Goal: Information Seeking & Learning: Learn about a topic

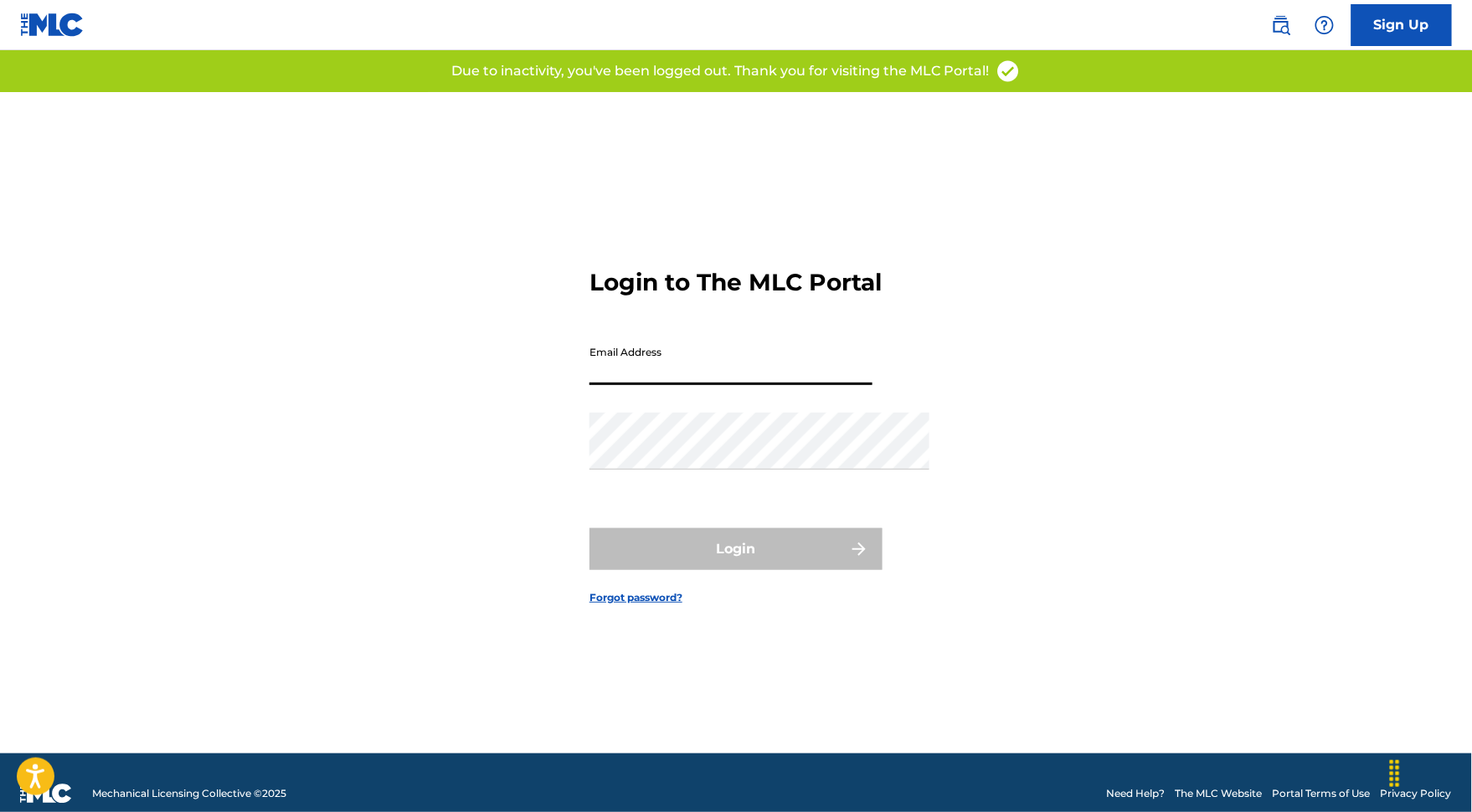
type input "[EMAIL_ADDRESS][DOMAIN_NAME]"
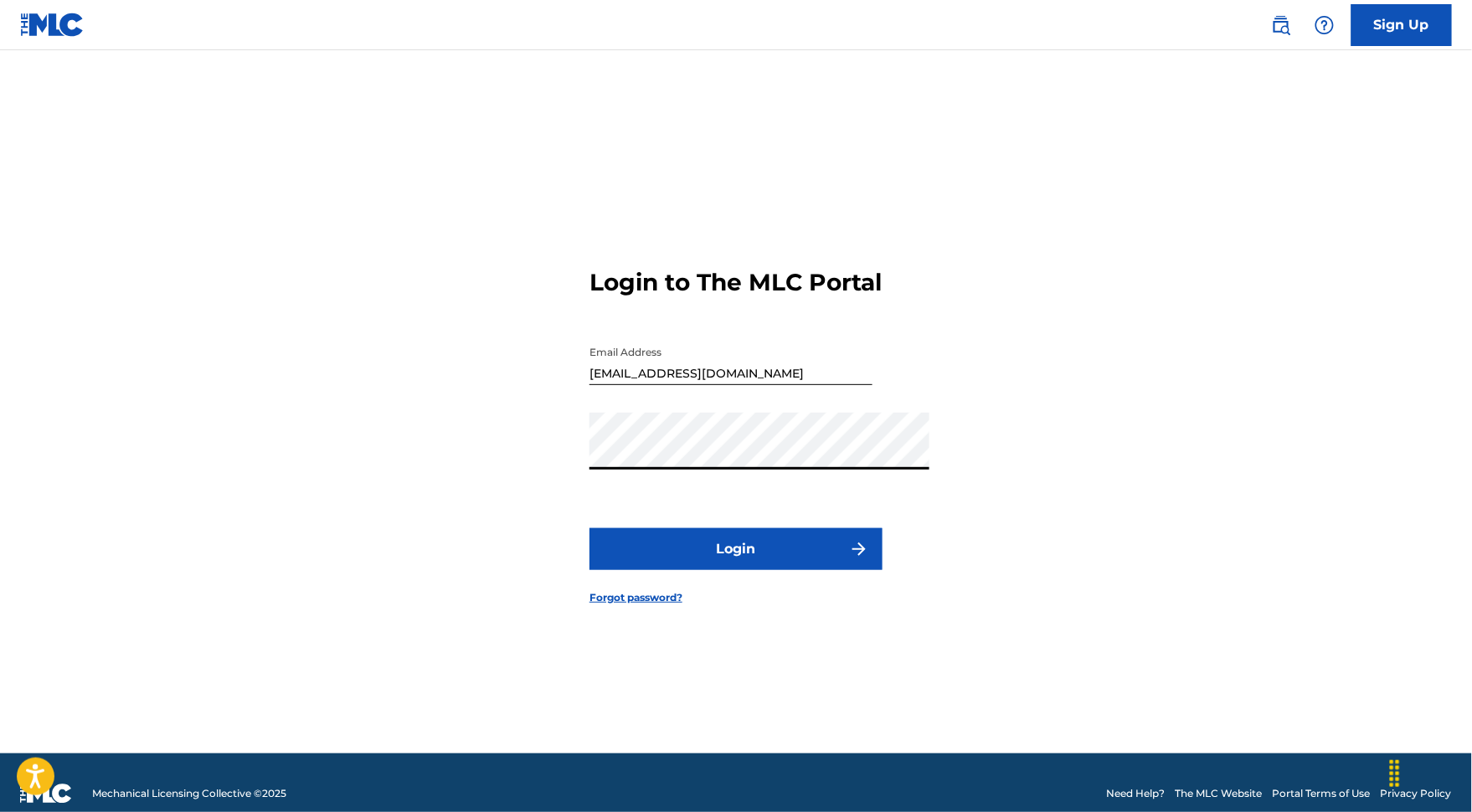
click at [631, 570] on button "Login" at bounding box center [736, 548] width 293 height 42
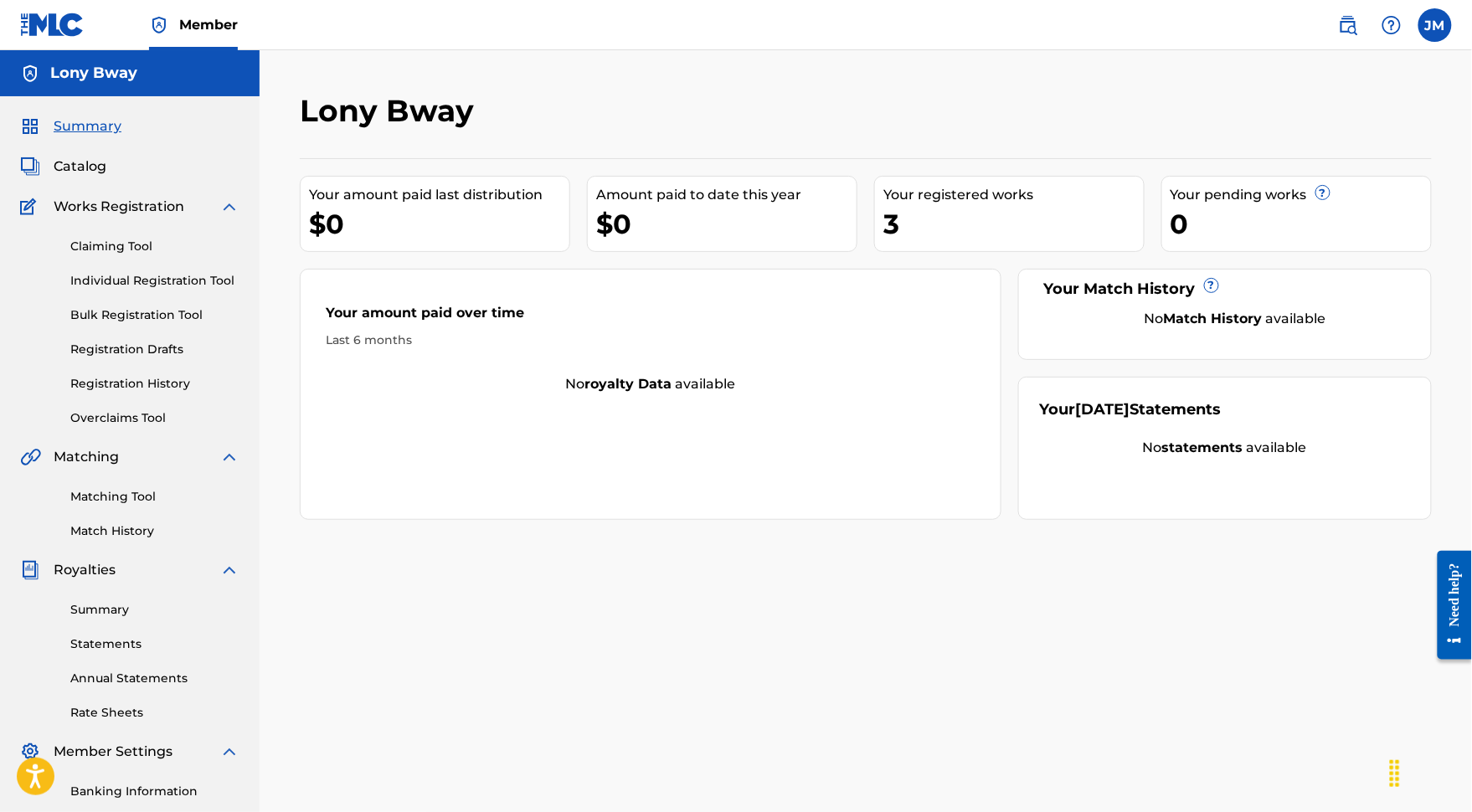
click at [98, 176] on span "Catalog" at bounding box center [80, 166] width 53 height 20
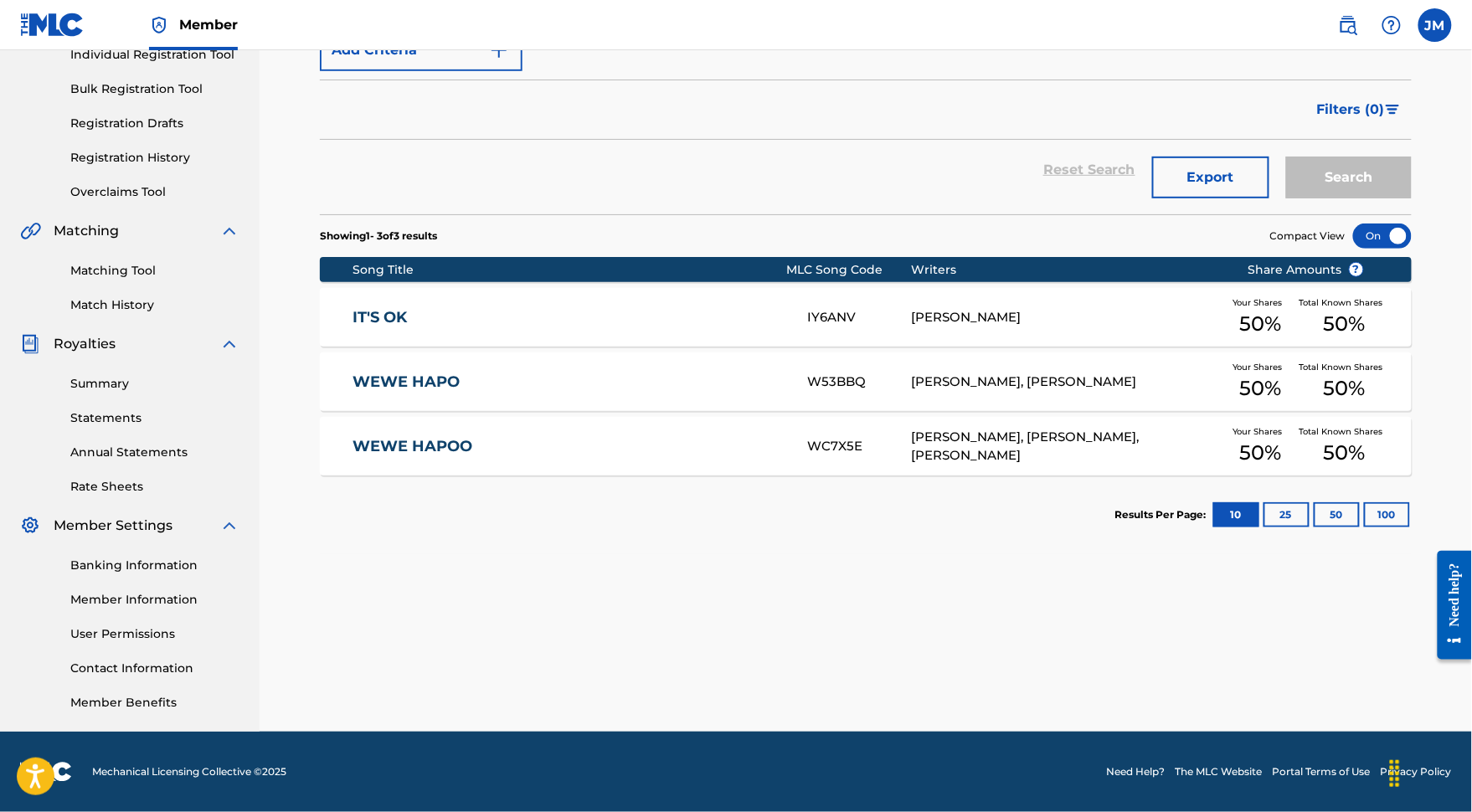
scroll to position [241, 0]
click at [480, 392] on link "WEWE HAPO" at bounding box center [568, 382] width 432 height 20
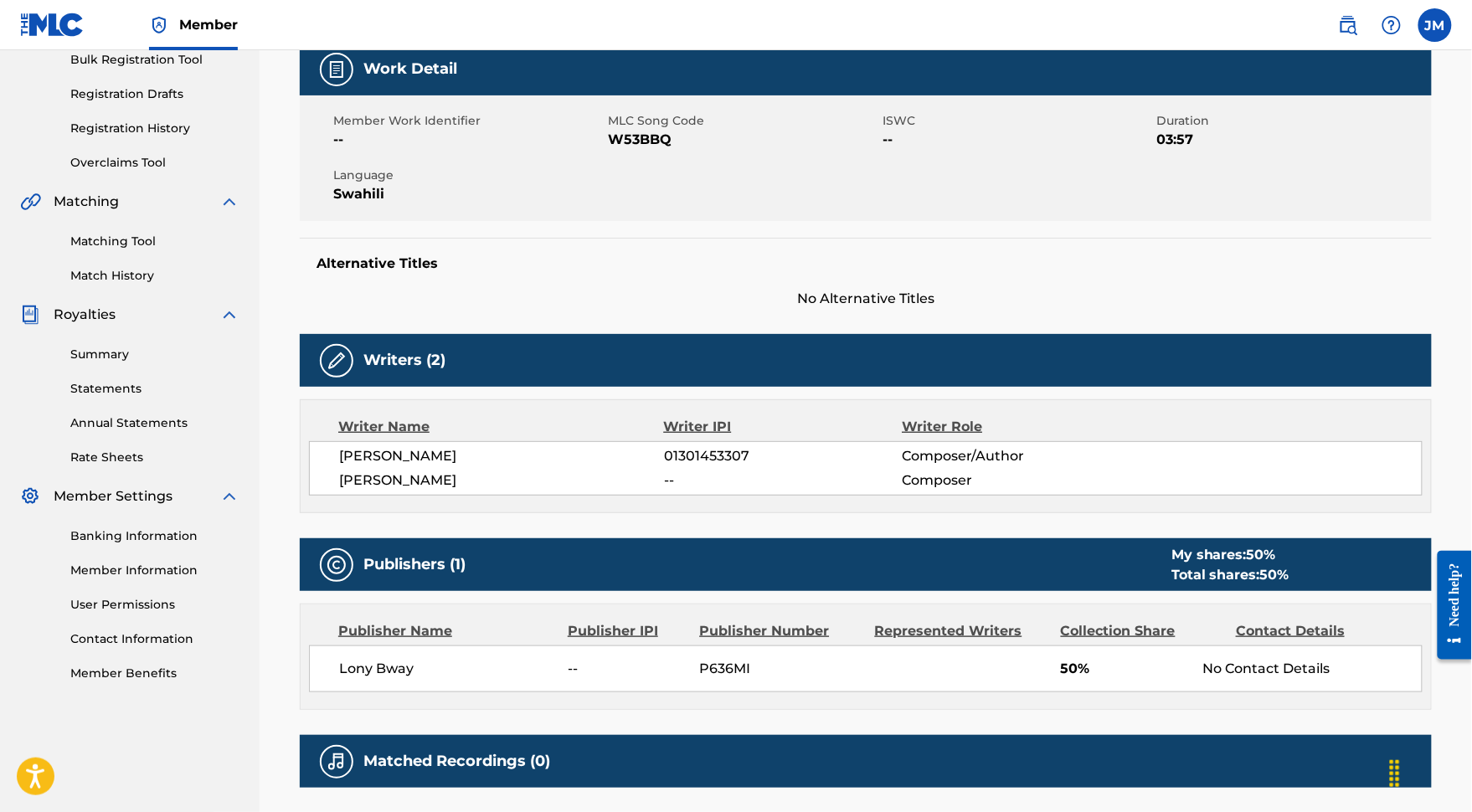
scroll to position [255, 0]
